Goal: Information Seeking & Learning: Learn about a topic

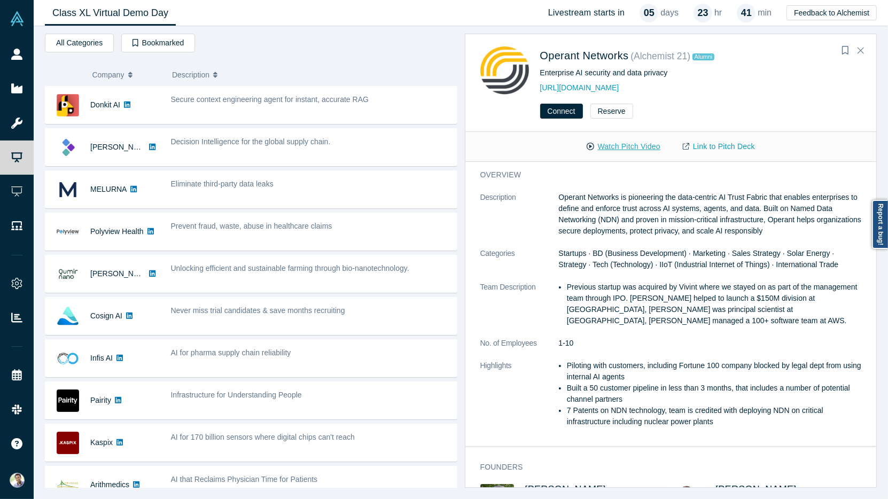
scroll to position [513, 0]
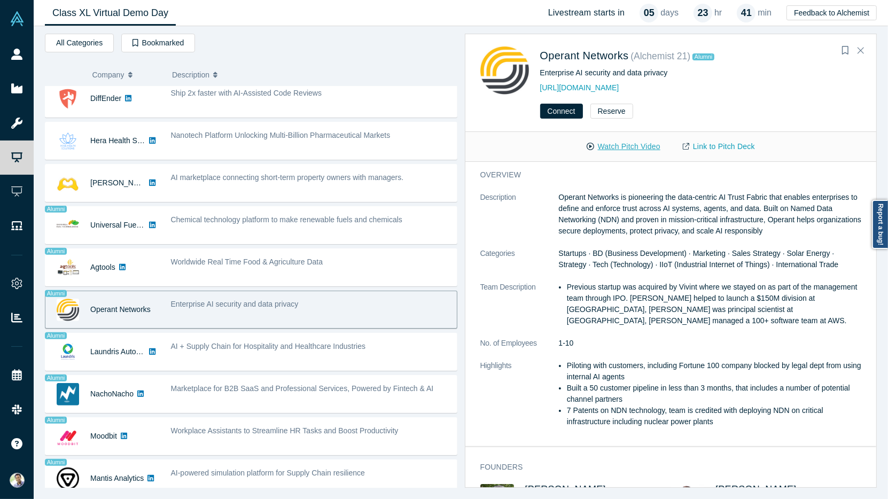
click at [609, 146] on button "Watch Pitch Video" at bounding box center [623, 146] width 96 height 19
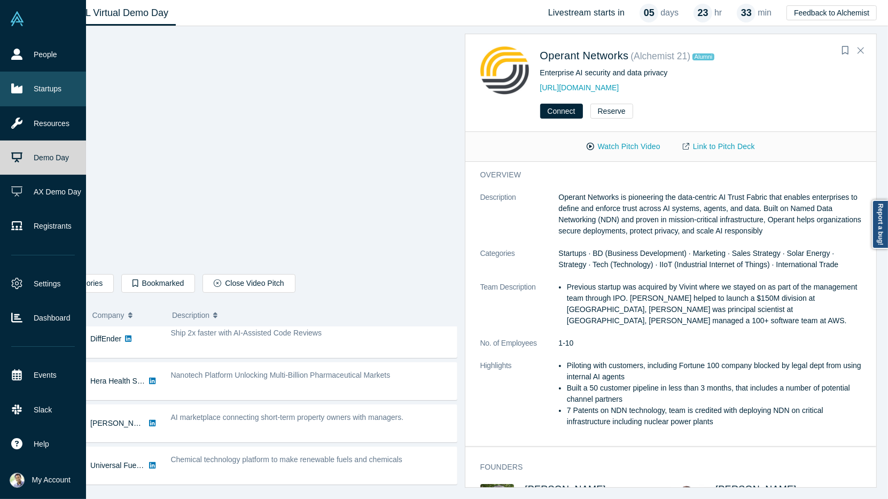
click at [59, 85] on link "Startups" at bounding box center [43, 89] width 86 height 34
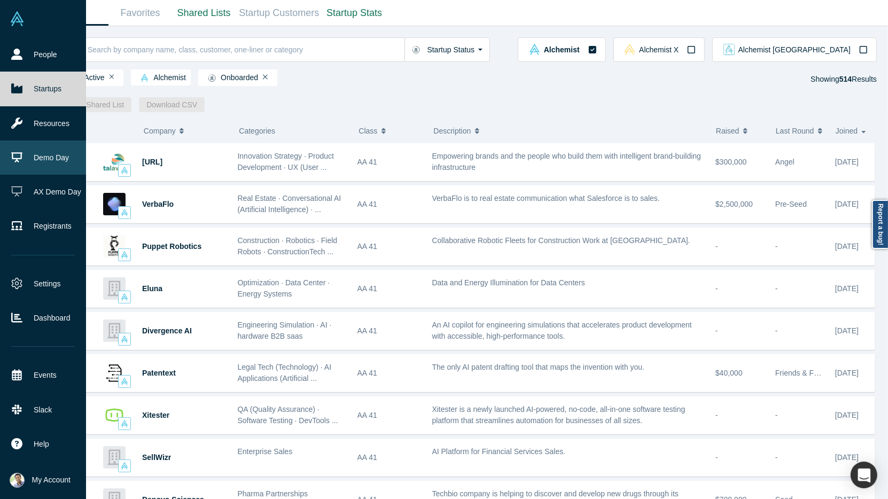
click at [36, 166] on link "Demo Day" at bounding box center [43, 157] width 86 height 34
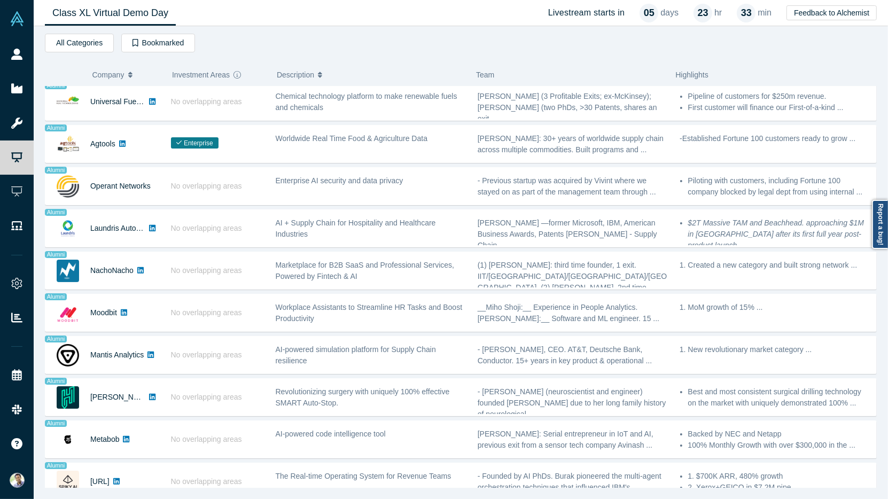
scroll to position [640, 0]
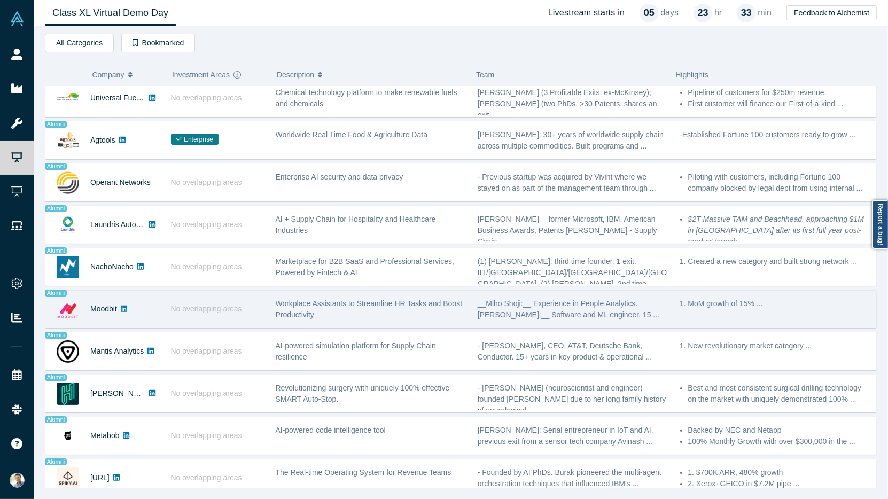
click at [303, 303] on span "Workplace Assistants to Streamline HR Tasks and Boost Productivity" at bounding box center [369, 309] width 187 height 20
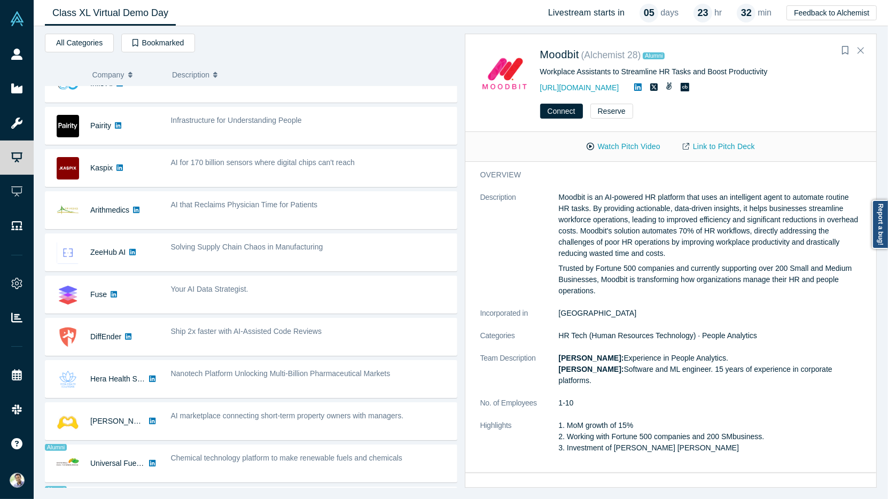
scroll to position [188, 0]
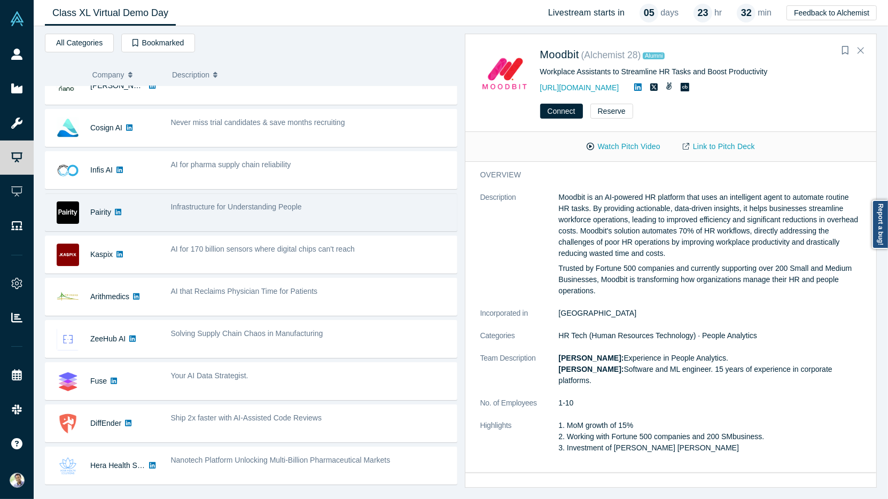
click at [221, 215] on div "Infrastructure for Understanding People" at bounding box center [311, 212] width 292 height 34
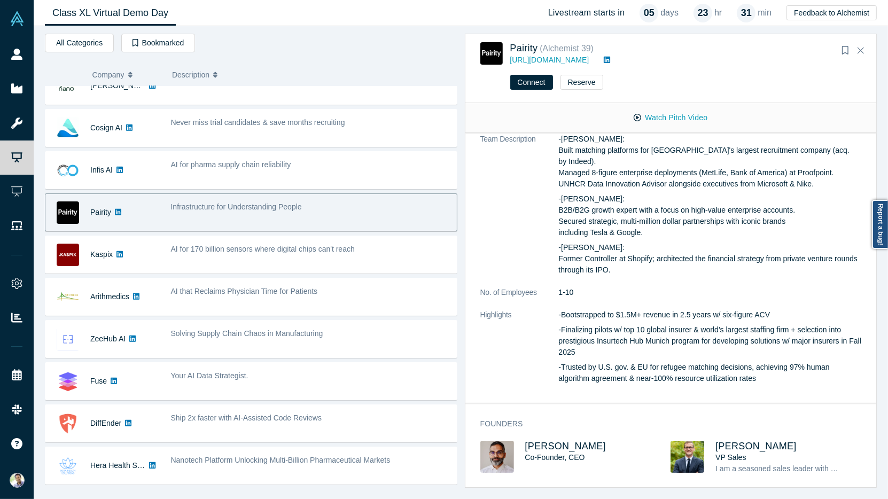
scroll to position [276, 0]
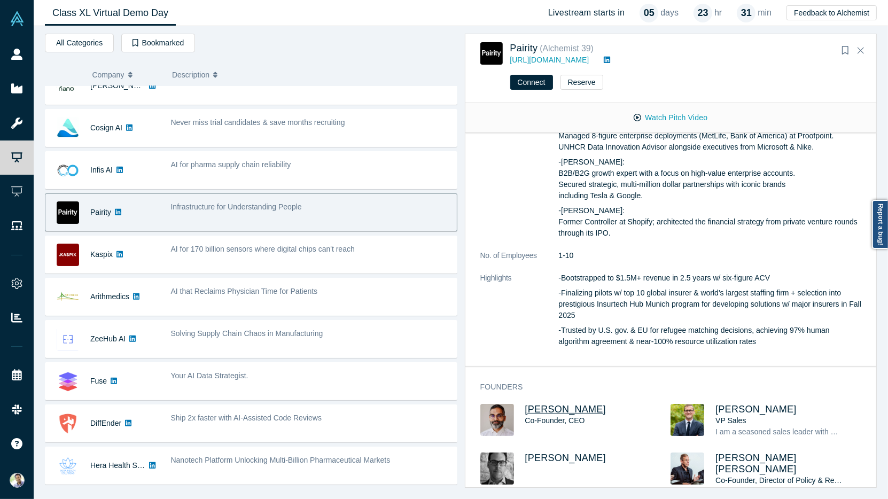
click at [562, 404] on span "[PERSON_NAME]" at bounding box center [565, 409] width 81 height 11
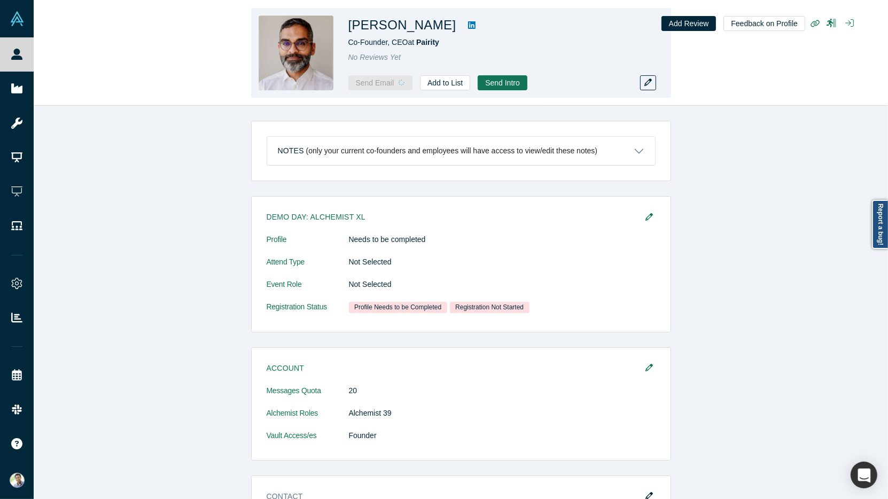
click at [468, 24] on icon at bounding box center [471, 25] width 7 height 9
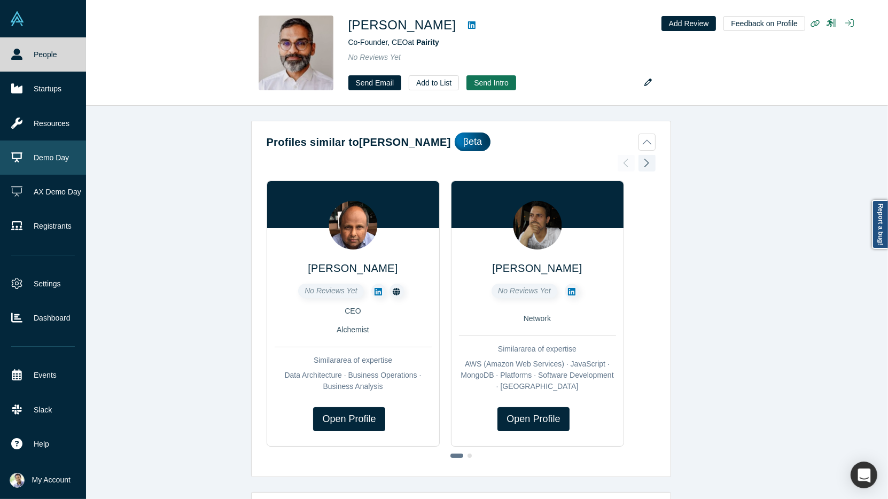
click at [45, 166] on link "Demo Day" at bounding box center [43, 157] width 86 height 34
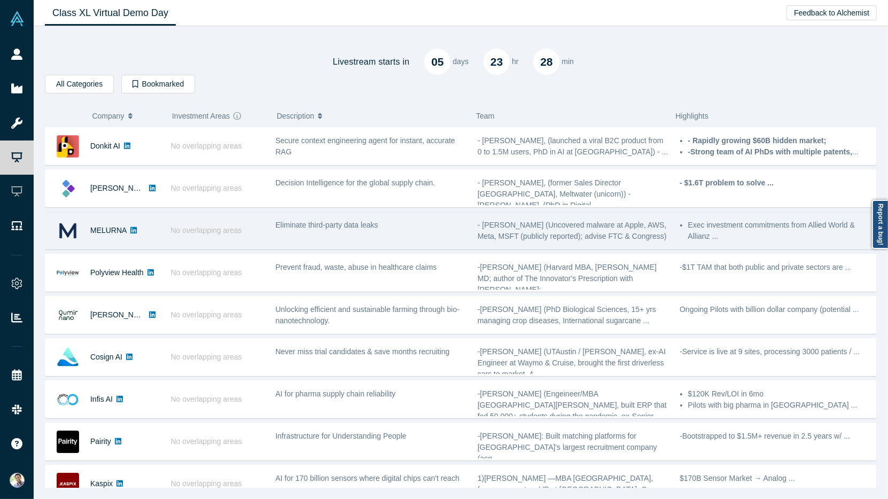
click at [297, 229] on div "Eliminate third-party data leaks" at bounding box center [371, 231] width 202 height 34
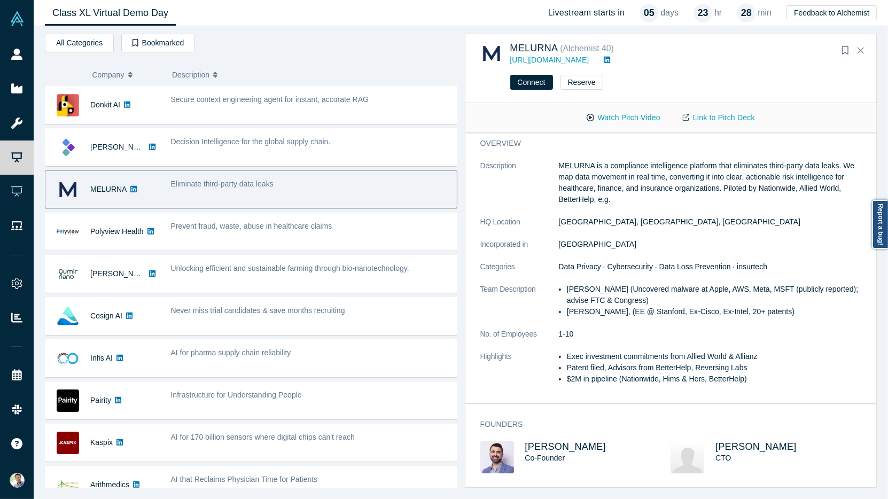
scroll to position [3, 0]
click at [576, 60] on link "https://www.melurna.com" at bounding box center [549, 60] width 79 height 9
click at [734, 446] on span "Abhishek Bhattacharyya" at bounding box center [755, 446] width 81 height 11
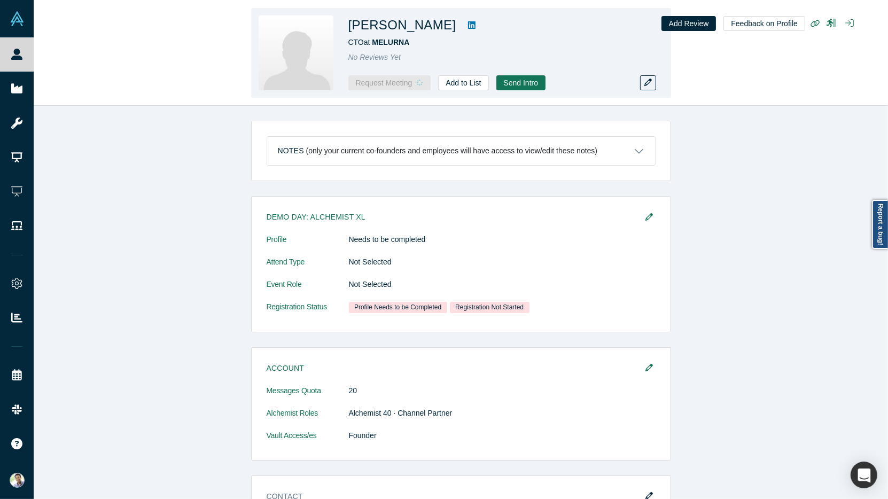
click at [475, 28] on icon at bounding box center [471, 24] width 7 height 7
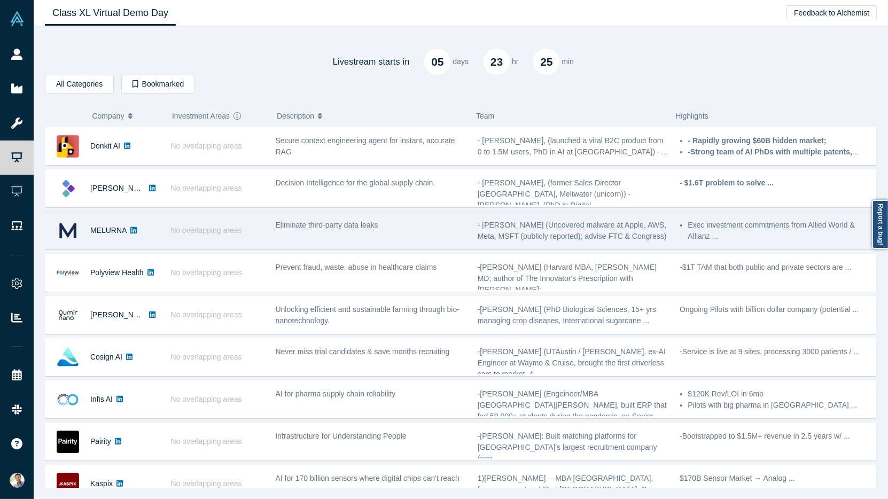
click at [300, 221] on span "Eliminate third-party data leaks" at bounding box center [327, 225] width 103 height 9
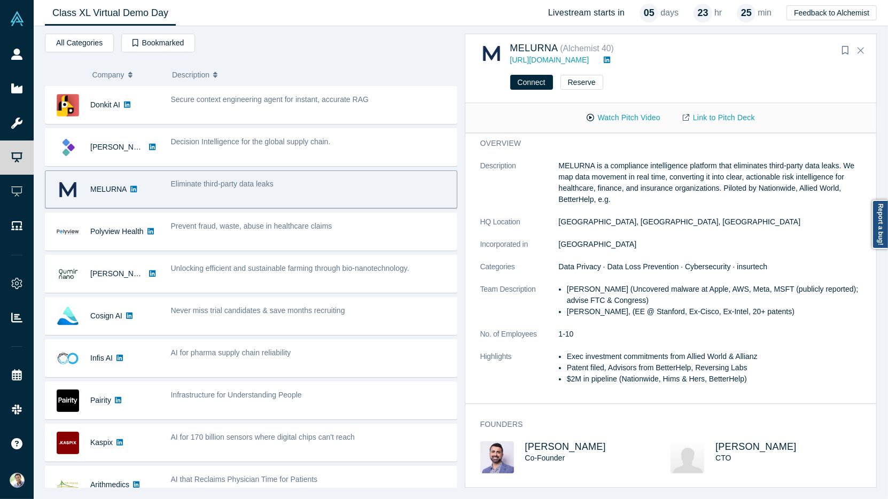
scroll to position [3, 0]
click at [545, 448] on span "Sam Jadali" at bounding box center [565, 446] width 81 height 11
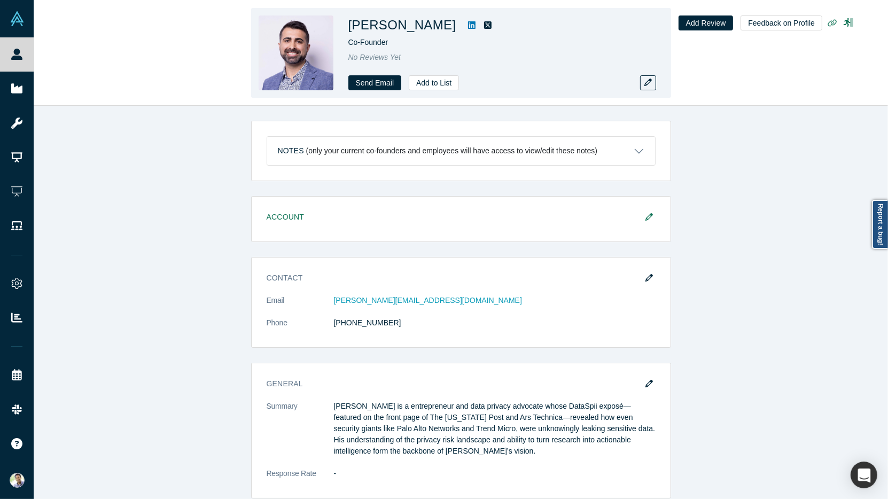
click at [468, 28] on icon at bounding box center [471, 24] width 7 height 7
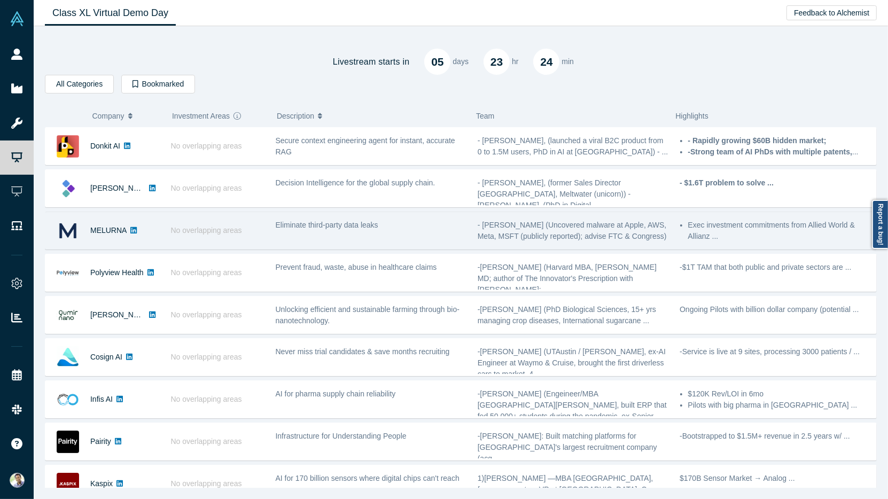
click at [185, 234] on div "No overlapping areas" at bounding box center [217, 230] width 105 height 37
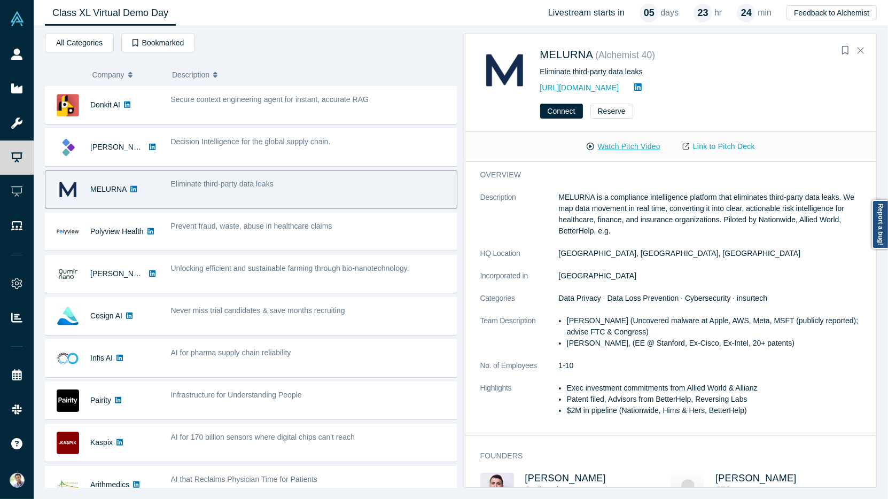
click at [615, 152] on button "Watch Pitch Video" at bounding box center [623, 146] width 96 height 19
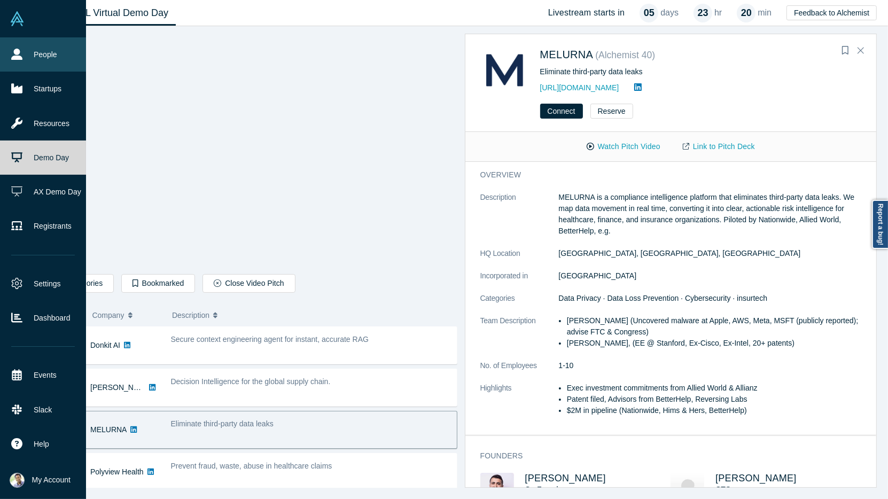
click at [28, 57] on link "People" at bounding box center [43, 54] width 86 height 34
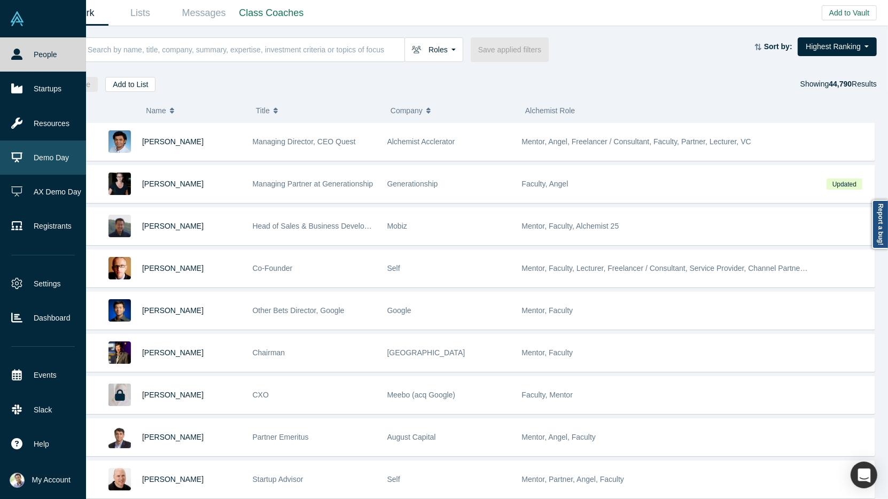
click at [38, 156] on link "Demo Day" at bounding box center [43, 157] width 86 height 34
click at [32, 59] on link "People" at bounding box center [43, 54] width 86 height 34
click at [36, 163] on link "Demo Day" at bounding box center [43, 157] width 86 height 34
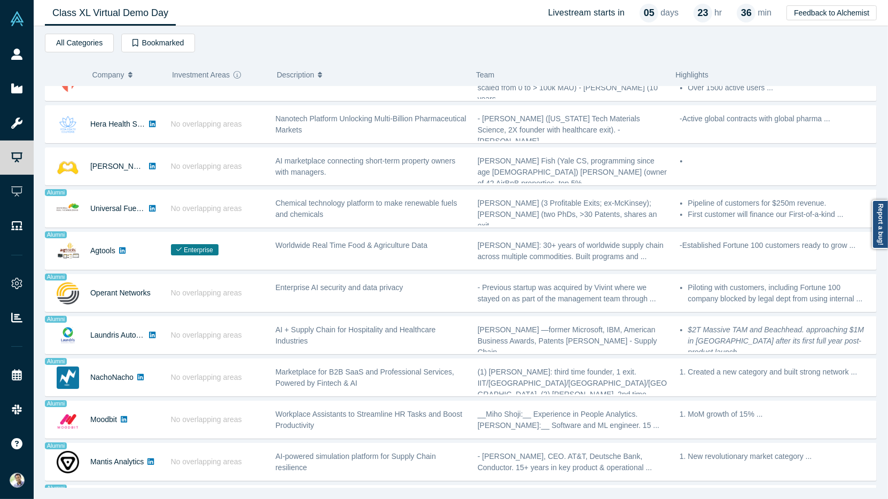
scroll to position [585, 0]
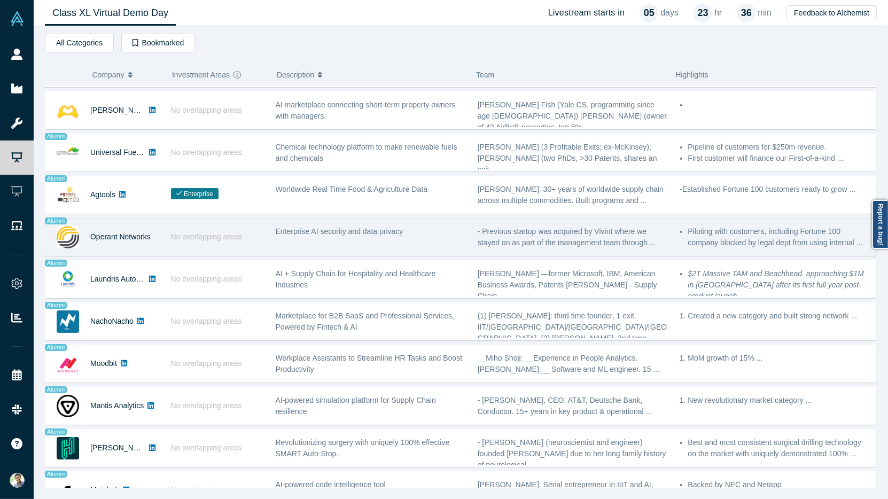
click at [361, 236] on div "Enterprise AI security and data privacy" at bounding box center [371, 237] width 202 height 34
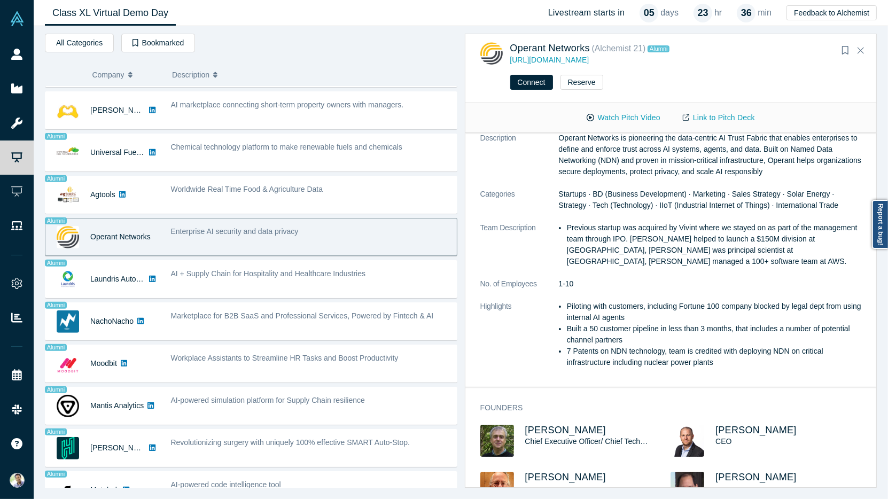
scroll to position [50, 0]
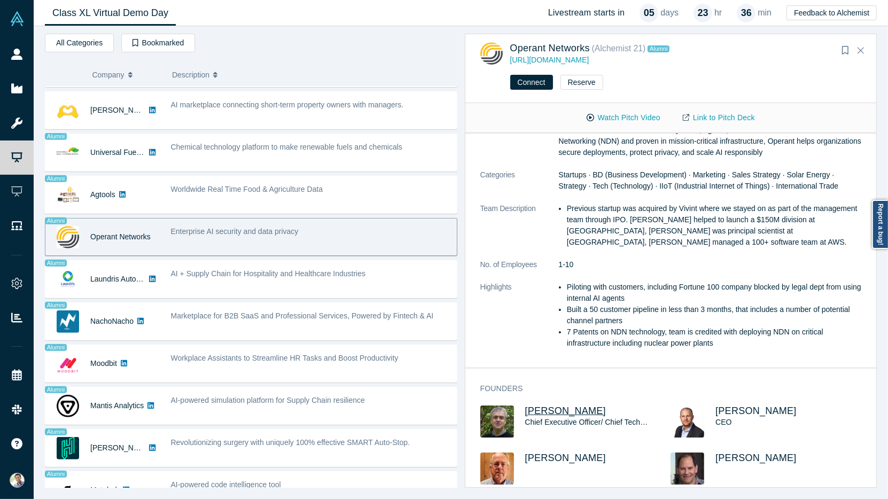
click at [551, 405] on span "[PERSON_NAME]" at bounding box center [565, 410] width 81 height 11
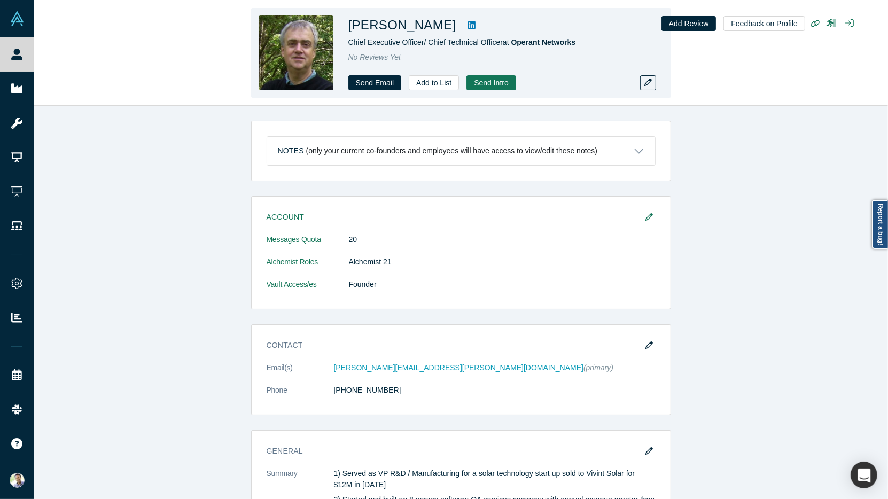
click at [464, 29] on link at bounding box center [472, 25] width 16 height 13
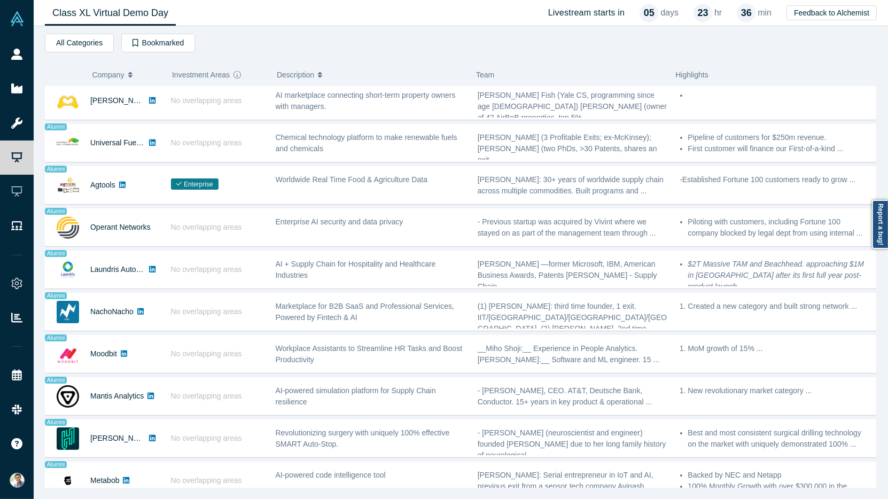
scroll to position [600, 0]
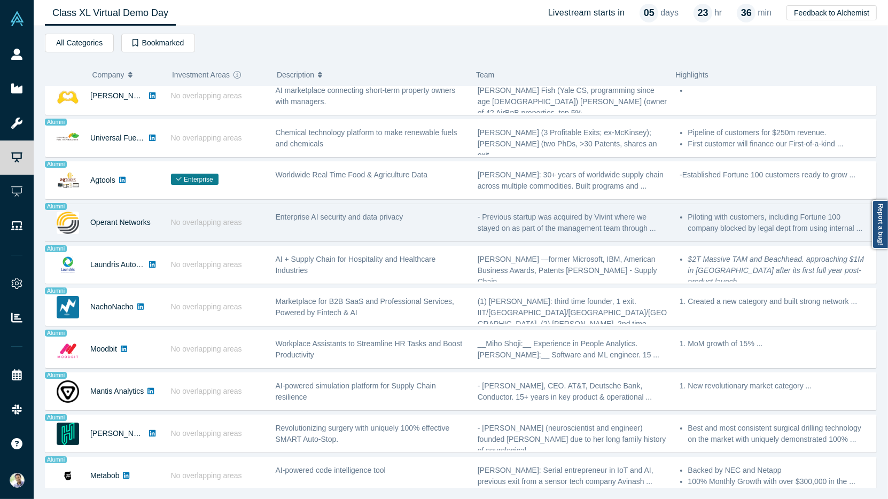
click at [379, 225] on div "Enterprise AI security and data privacy" at bounding box center [371, 223] width 202 height 34
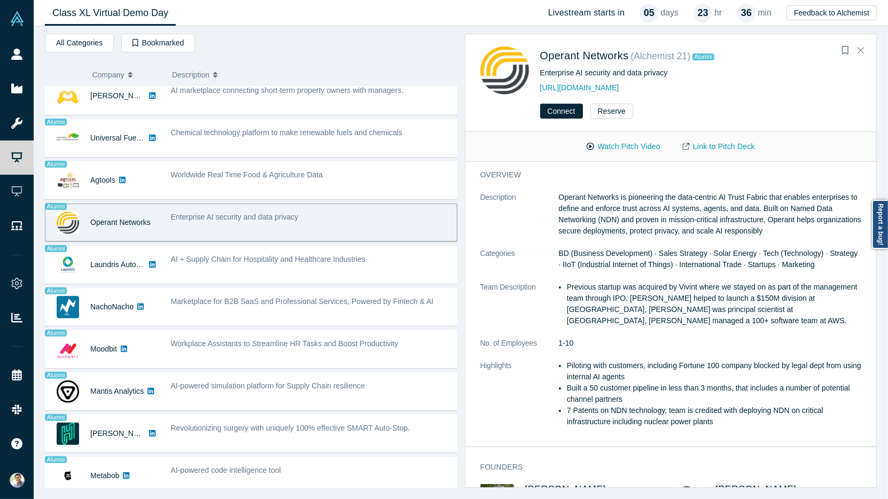
scroll to position [50, 0]
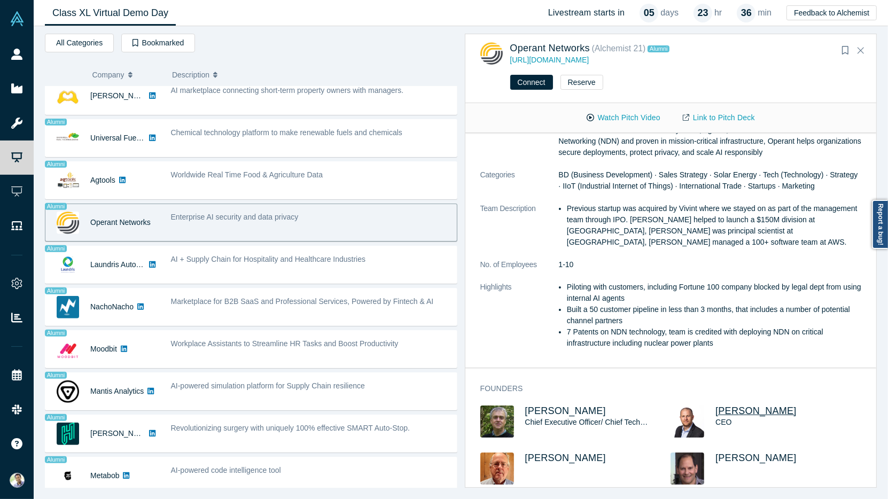
click at [719, 405] on span "[PERSON_NAME]" at bounding box center [755, 410] width 81 height 11
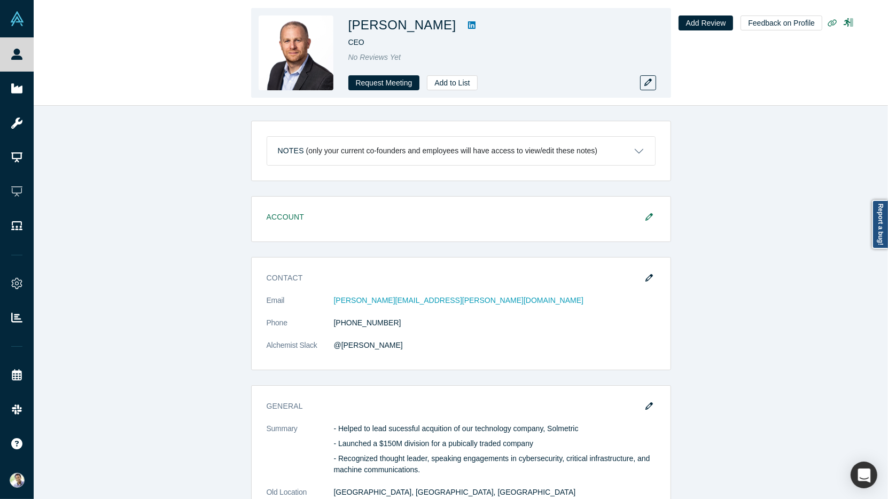
click at [468, 26] on icon at bounding box center [471, 25] width 7 height 9
